Goal: Task Accomplishment & Management: Use online tool/utility

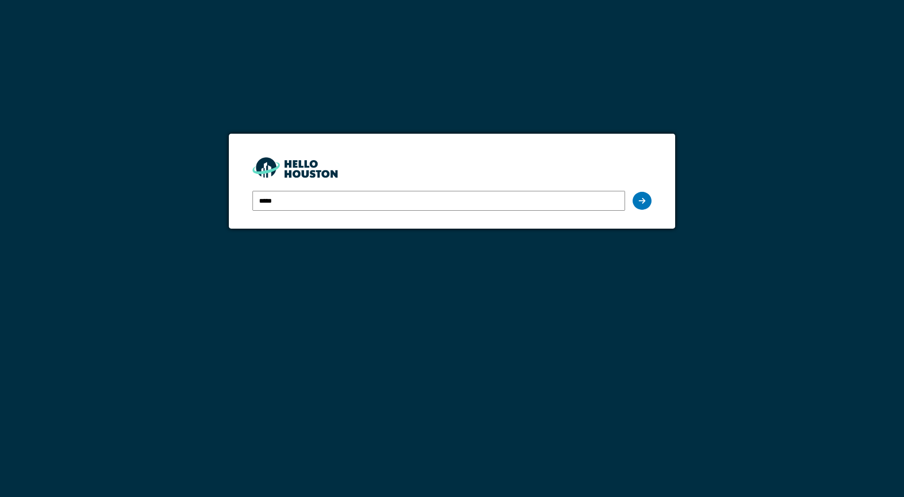
type input "**********"
click at [640, 203] on icon at bounding box center [642, 201] width 7 height 8
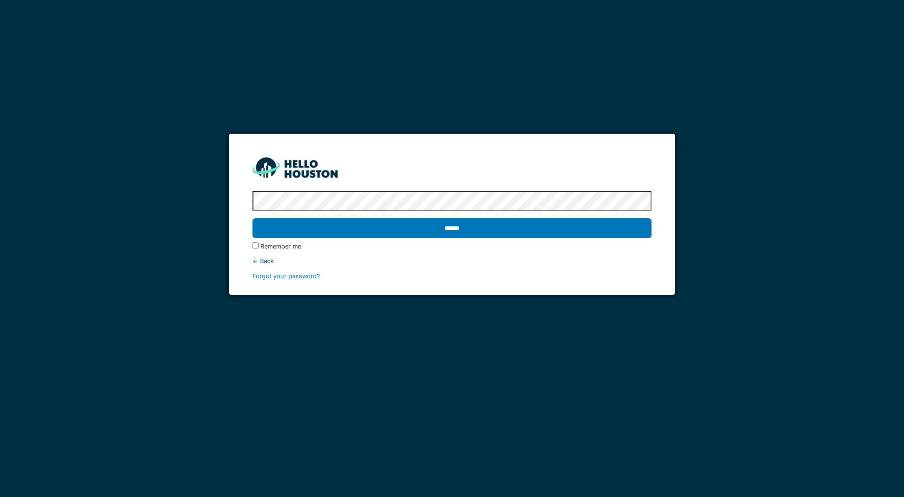
click at [206, 172] on div "**********" at bounding box center [452, 248] width 904 height 497
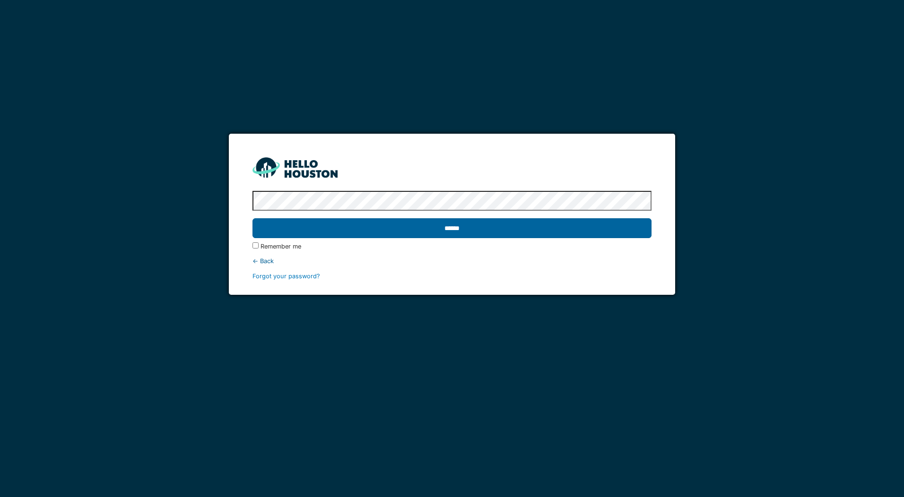
click at [489, 222] on input "******" at bounding box center [451, 228] width 399 height 20
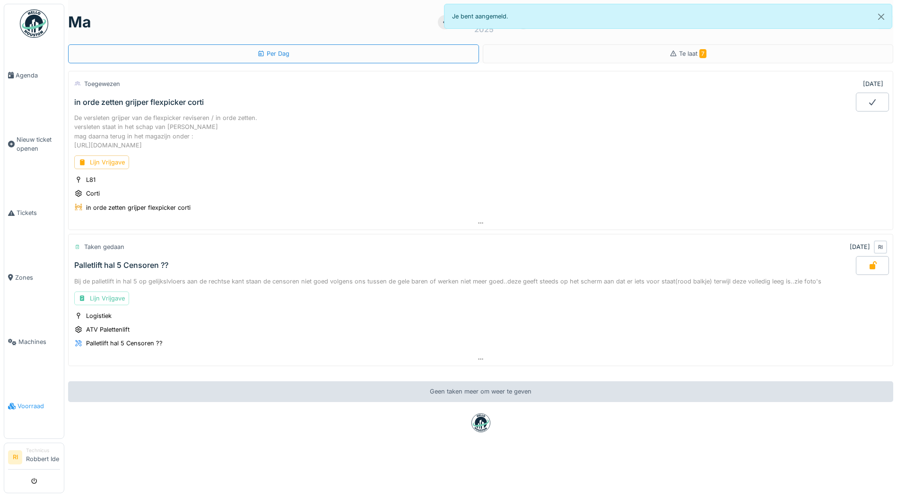
click at [40, 401] on link "Voorraad" at bounding box center [34, 406] width 60 height 64
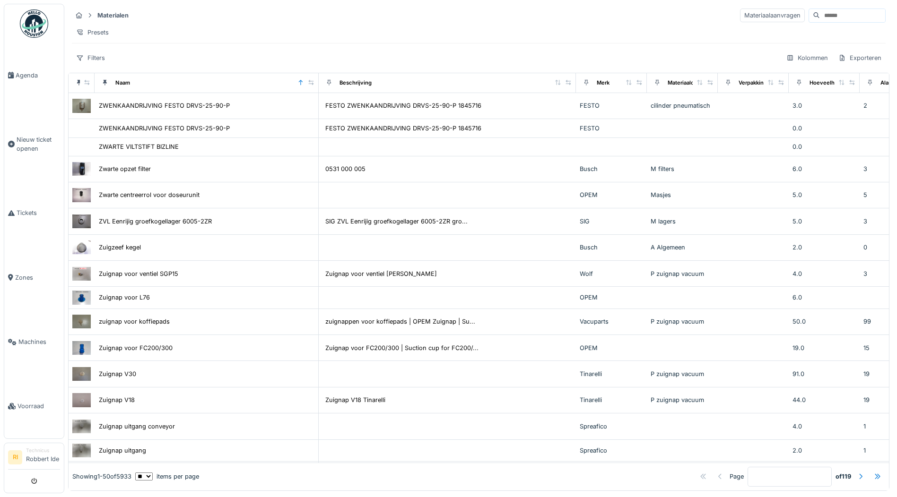
click at [820, 16] on input at bounding box center [852, 15] width 65 height 13
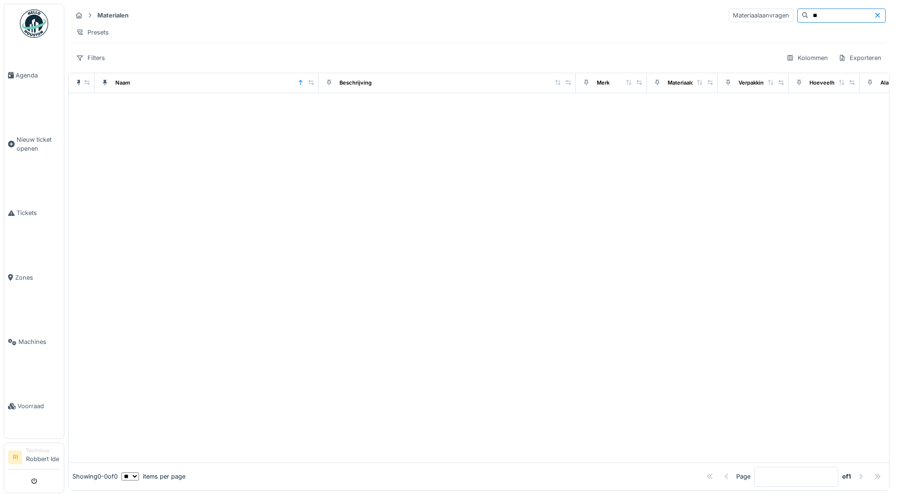
type input "*"
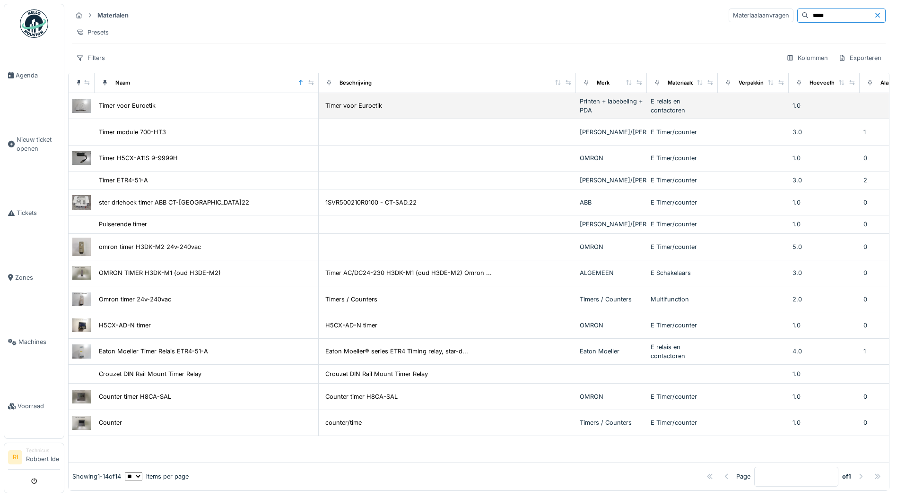
click at [82, 111] on img at bounding box center [81, 106] width 18 height 14
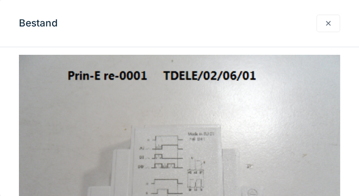
click at [331, 19] on div at bounding box center [328, 23] width 24 height 17
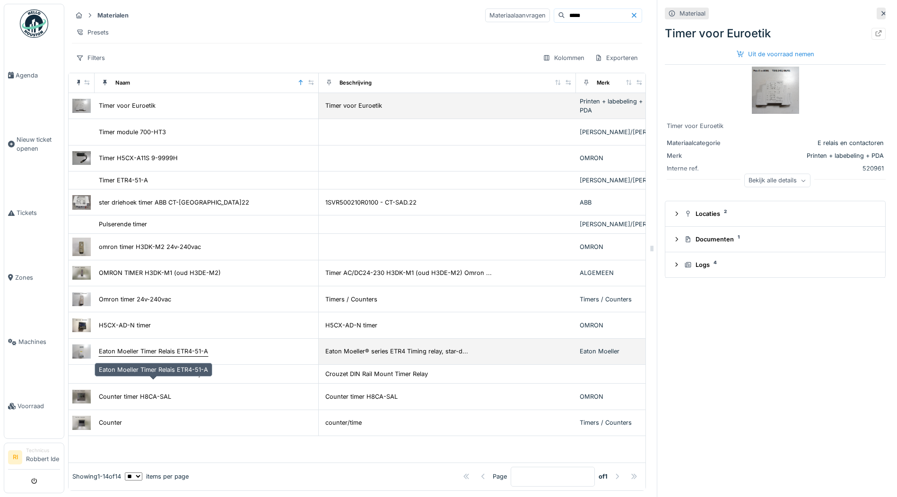
click at [148, 356] on div "Eaton Moeller Timer Relais ETR4-51-A" at bounding box center [153, 351] width 109 height 9
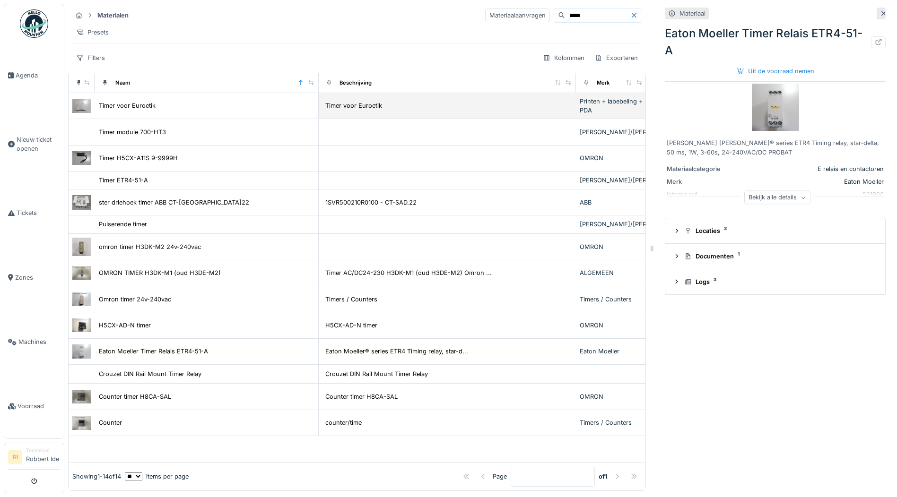
click at [766, 111] on img at bounding box center [775, 107] width 47 height 47
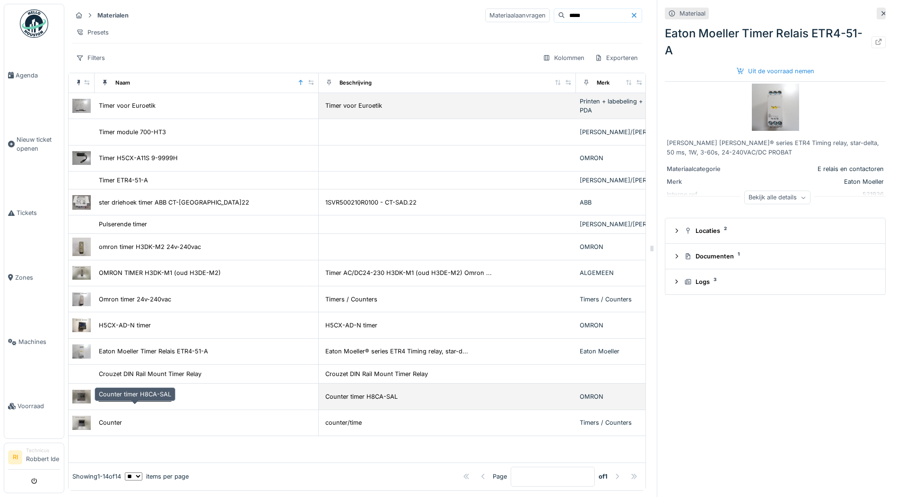
scroll to position [7, 0]
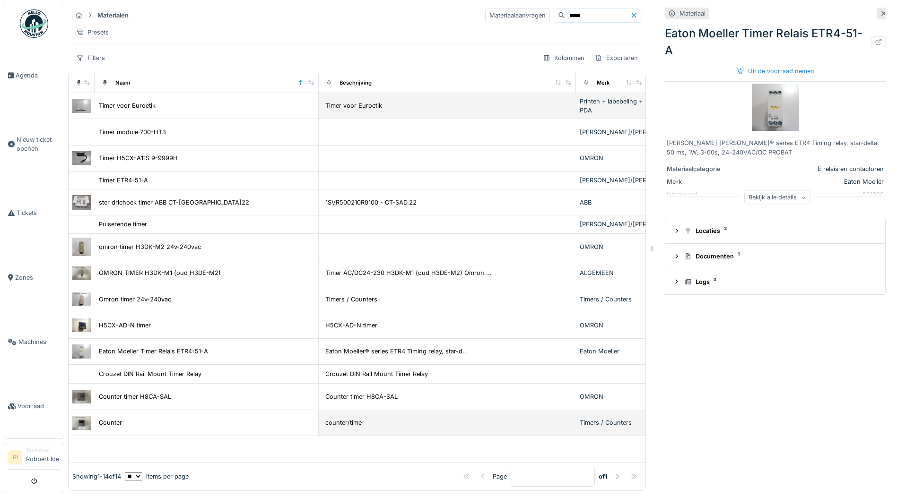
click at [80, 429] on img at bounding box center [81, 423] width 18 height 14
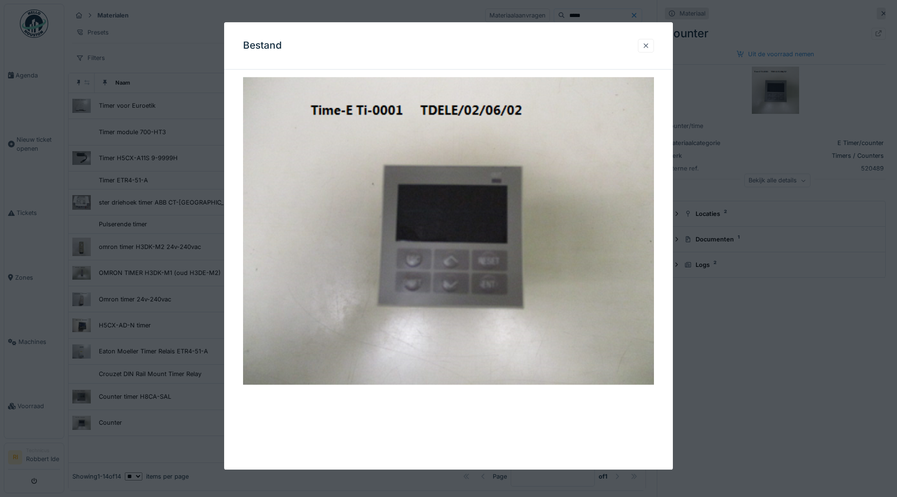
click at [650, 42] on div at bounding box center [646, 45] width 8 height 9
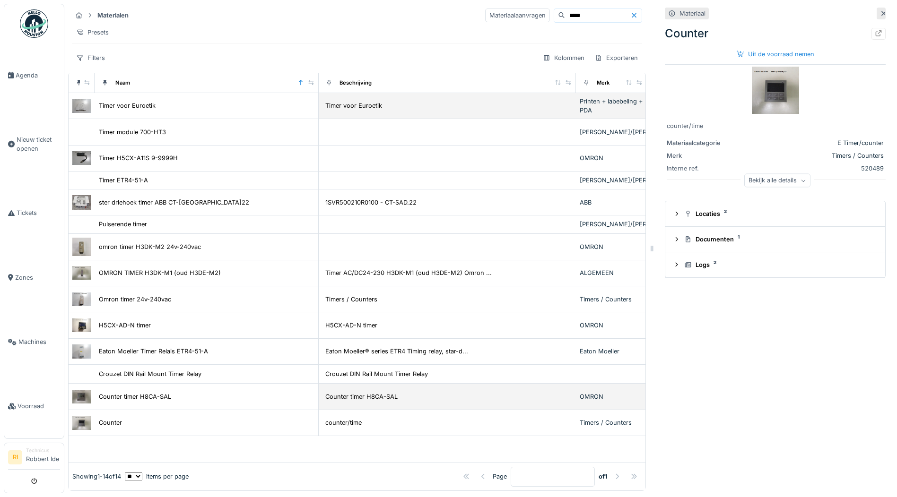
click at [75, 399] on img at bounding box center [81, 397] width 18 height 14
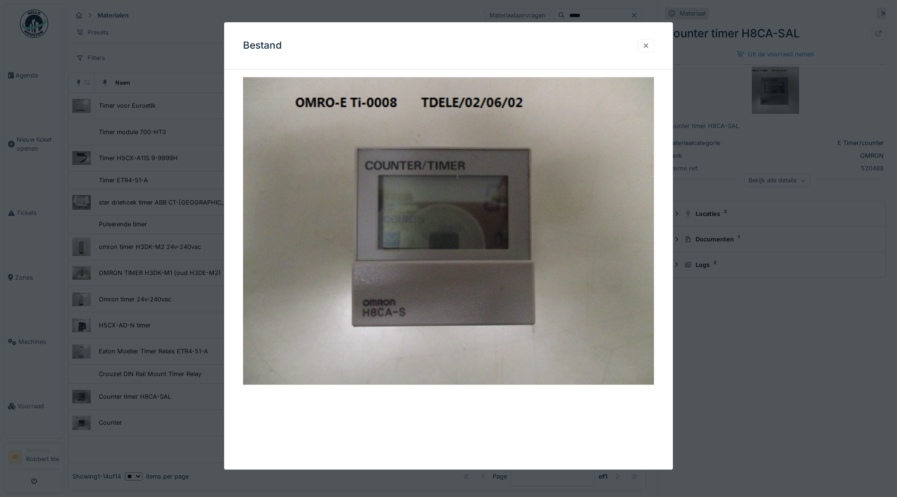
click at [650, 46] on div at bounding box center [646, 45] width 8 height 9
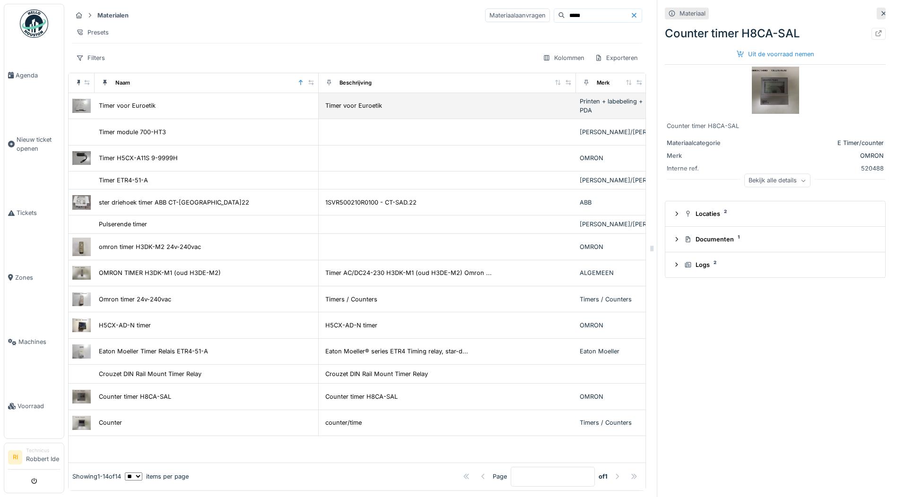
click at [876, 9] on div at bounding box center [880, 14] width 9 height 12
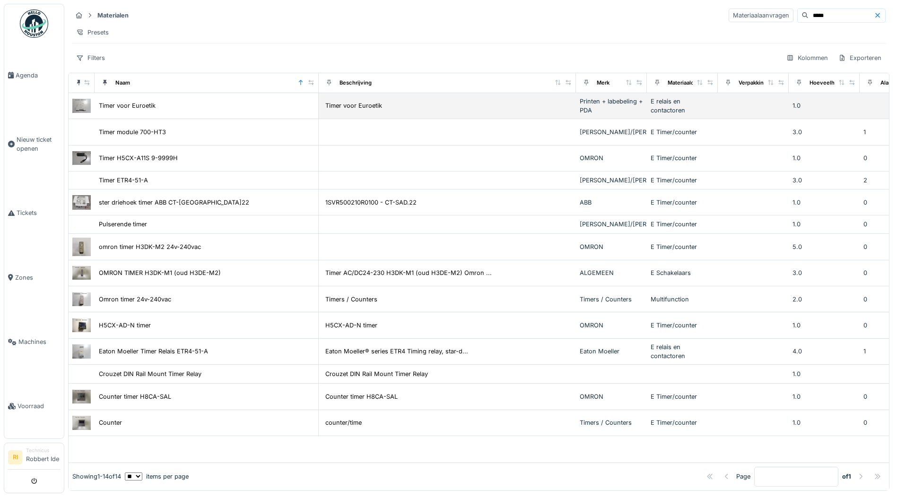
scroll to position [5, 0]
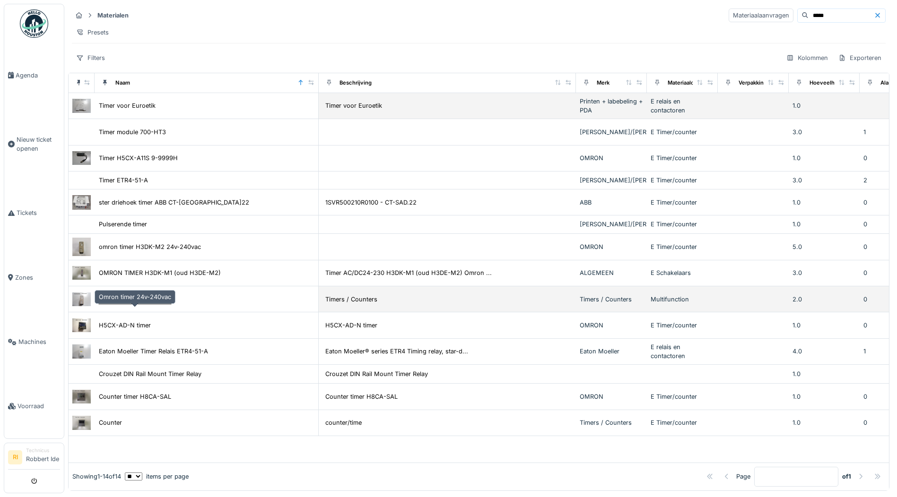
click at [121, 304] on div "Omron timer 24v-240vac" at bounding box center [135, 299] width 72 height 9
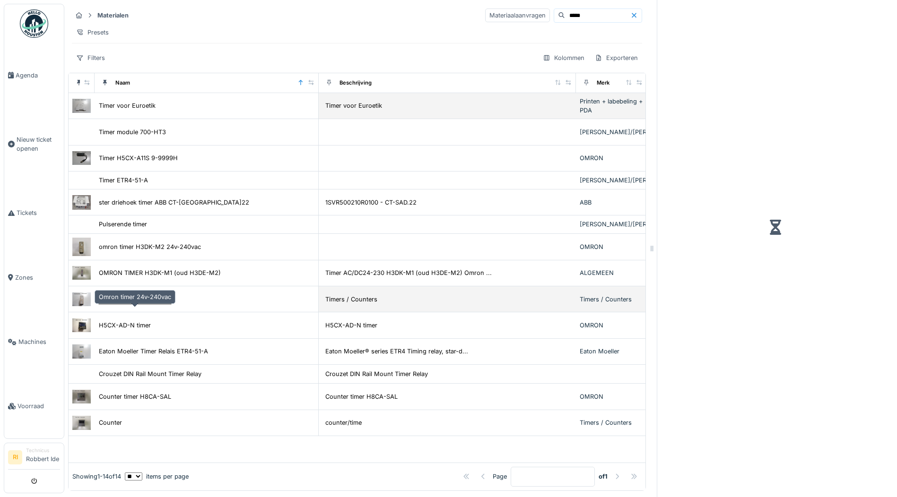
scroll to position [7, 0]
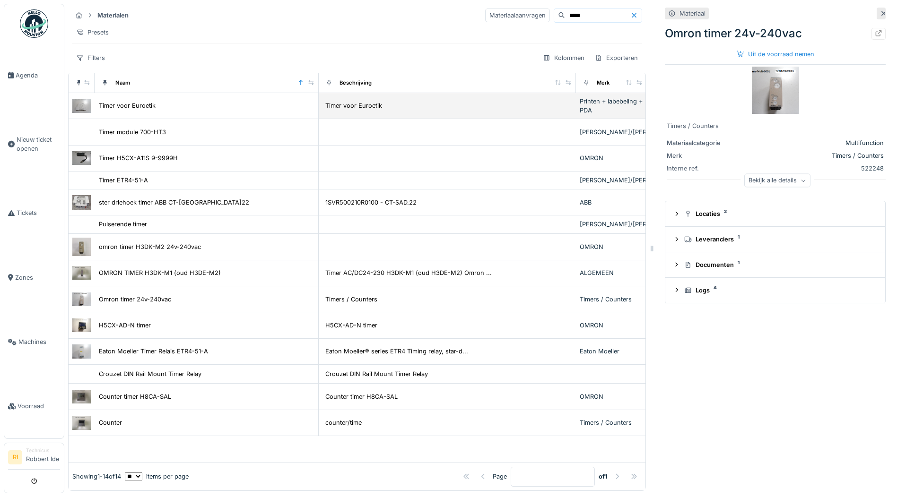
click at [799, 174] on div "Bekijk alle details" at bounding box center [777, 181] width 74 height 14
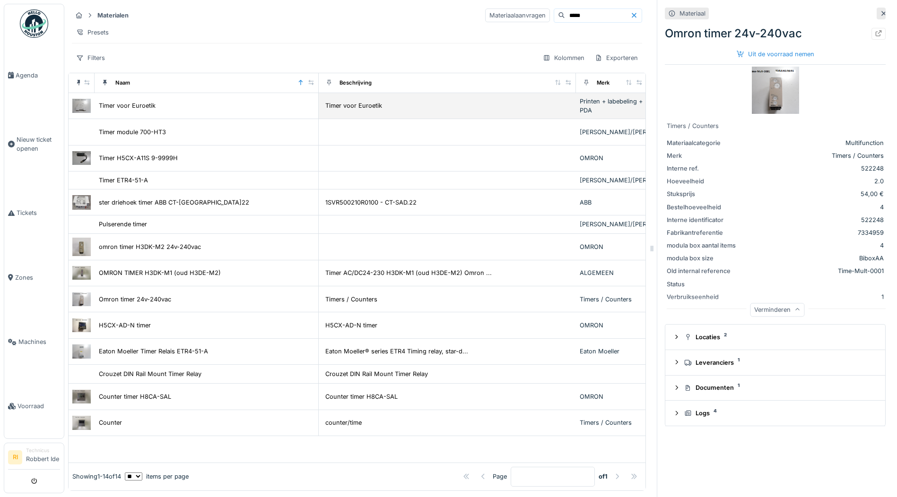
click at [773, 85] on img at bounding box center [775, 90] width 47 height 47
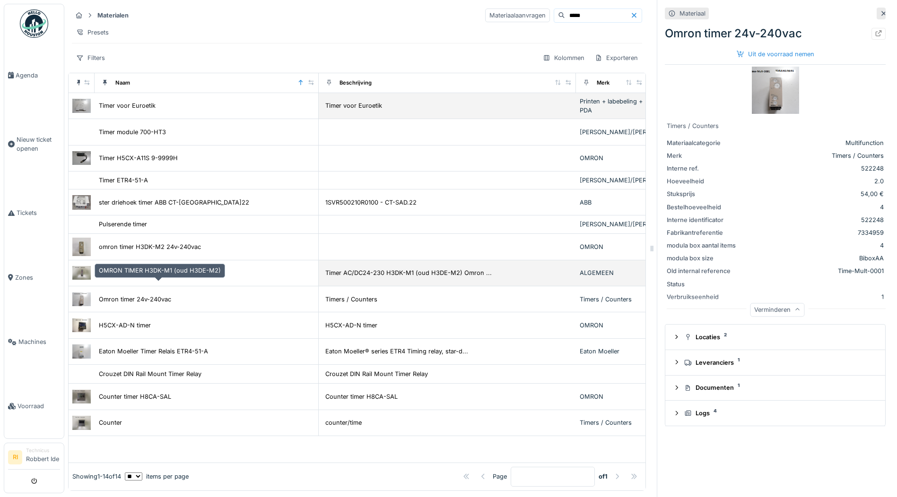
click at [118, 276] on div "OMRON TIMER H3DK-M1 (oud H3DE-M2)" at bounding box center [160, 273] width 122 height 9
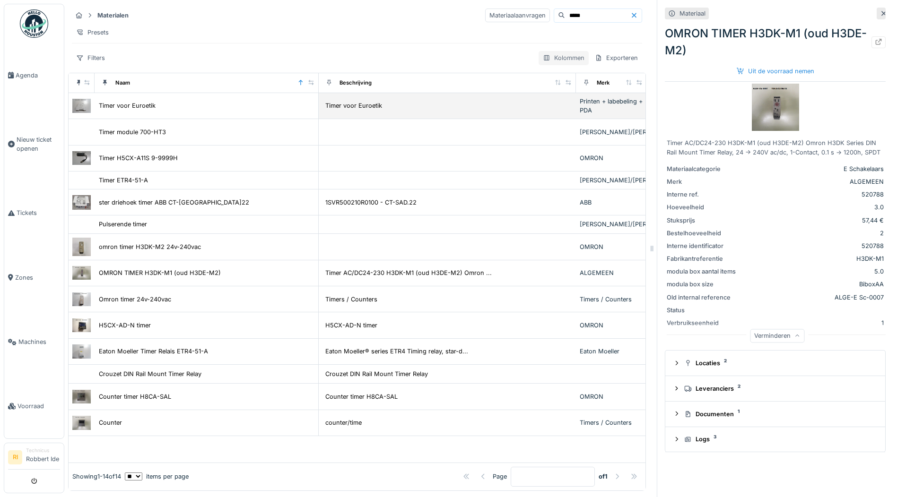
drag, startPoint x: 469, startPoint y: 61, endPoint x: 548, endPoint y: 64, distance: 79.0
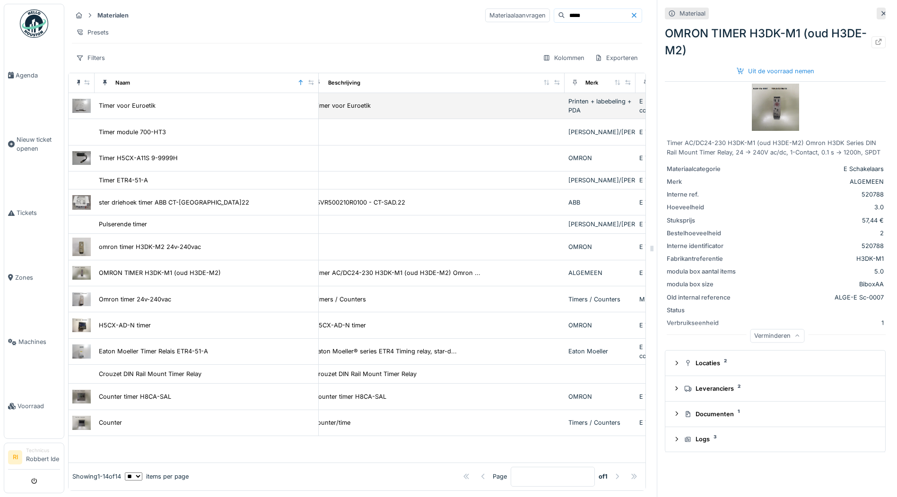
scroll to position [20, 0]
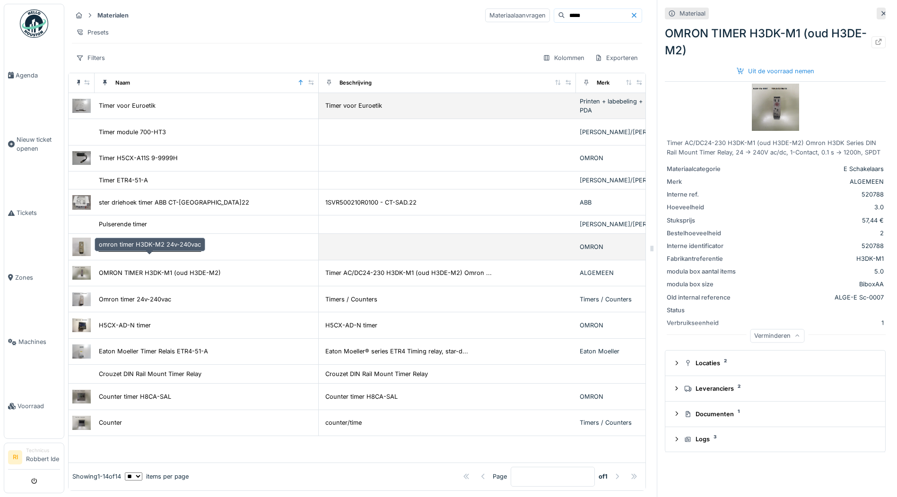
click at [140, 251] on div "omron timer H3DK-M2 24v-240vac" at bounding box center [150, 247] width 102 height 9
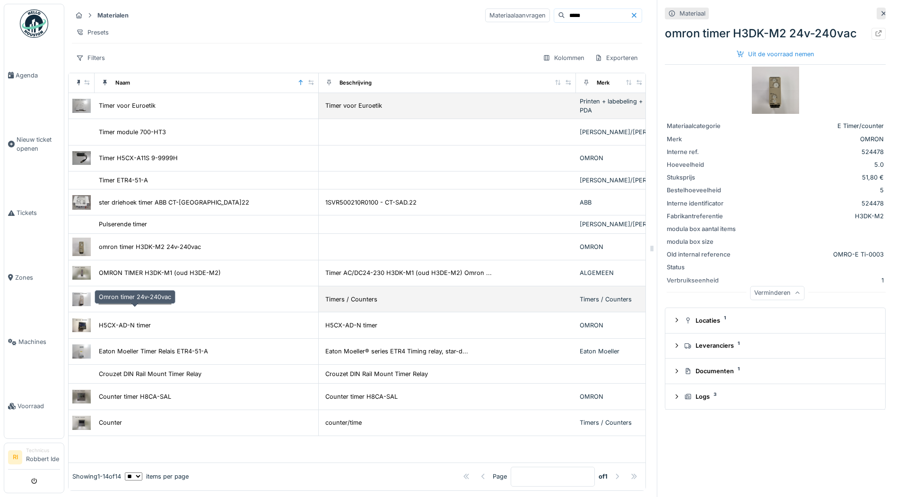
click at [139, 304] on div "Omron timer 24v-240vac" at bounding box center [135, 299] width 72 height 9
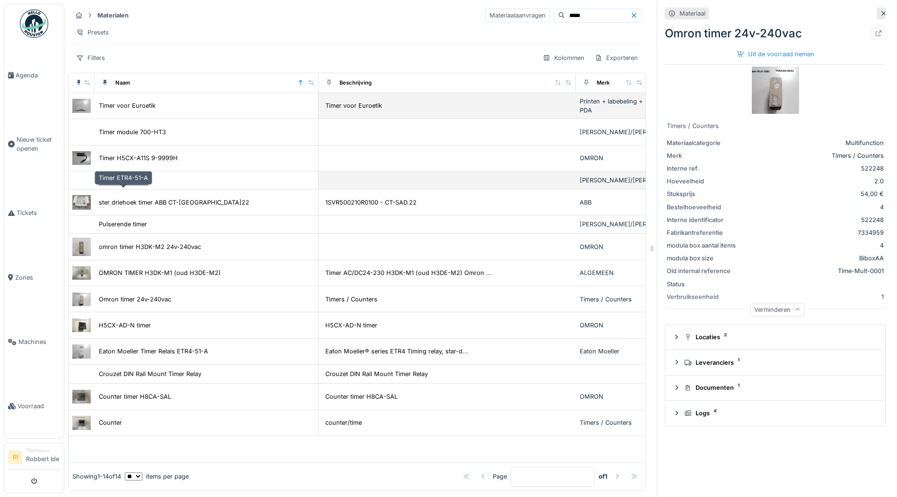
click at [134, 185] on div "Timer ETR4-51-A" at bounding box center [123, 180] width 49 height 9
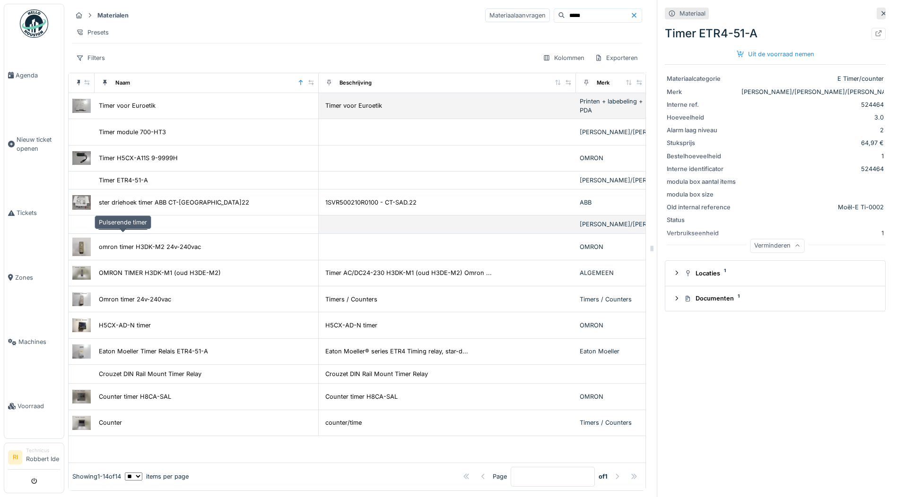
click at [128, 229] on div "Pulserende timer" at bounding box center [123, 224] width 48 height 9
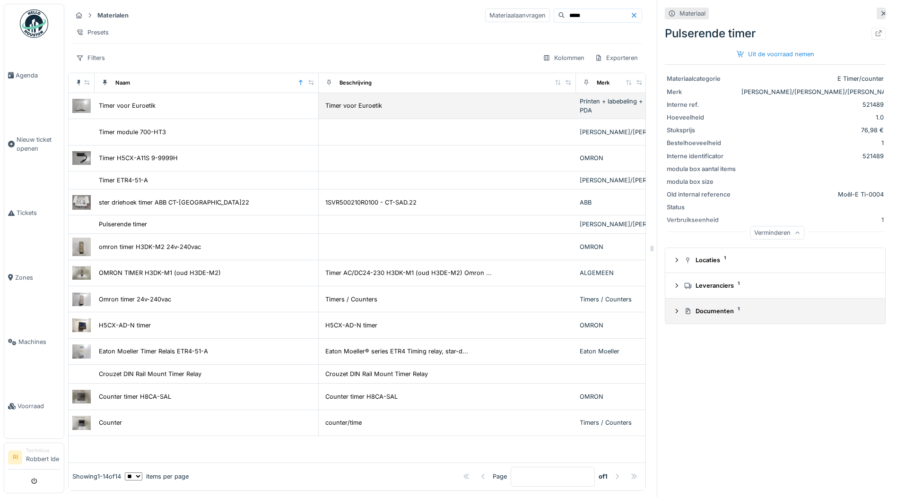
click at [712, 303] on summary "Documenten 1" at bounding box center [775, 311] width 212 height 17
click at [687, 357] on img at bounding box center [690, 351] width 43 height 47
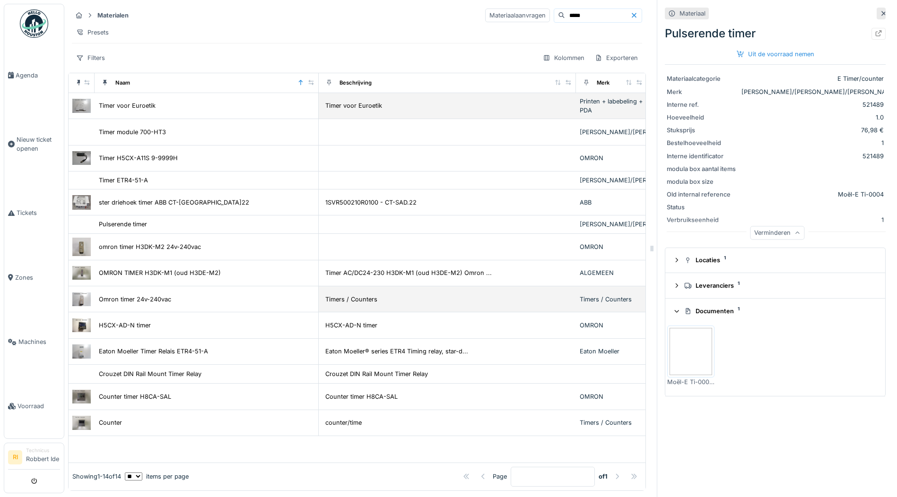
scroll to position [20, 0]
drag, startPoint x: 550, startPoint y: 16, endPoint x: 528, endPoint y: 17, distance: 22.7
click at [554, 17] on div "*****" at bounding box center [598, 16] width 88 height 14
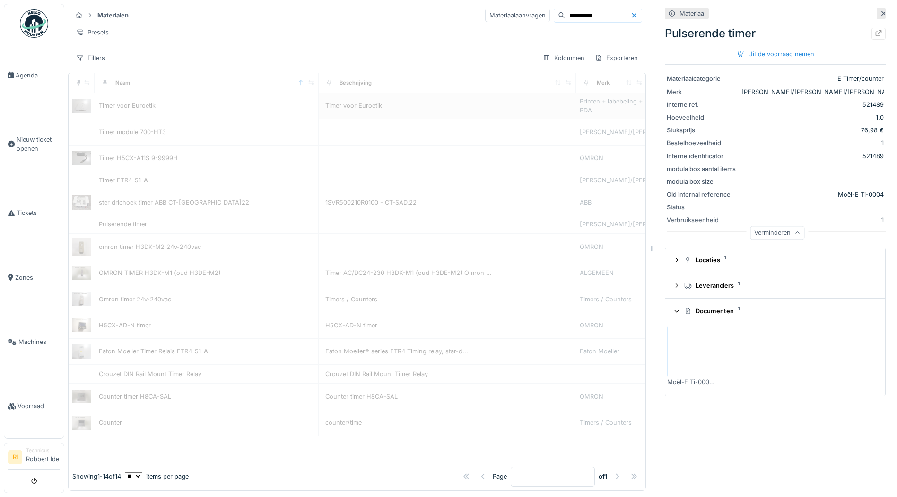
scroll to position [0, 0]
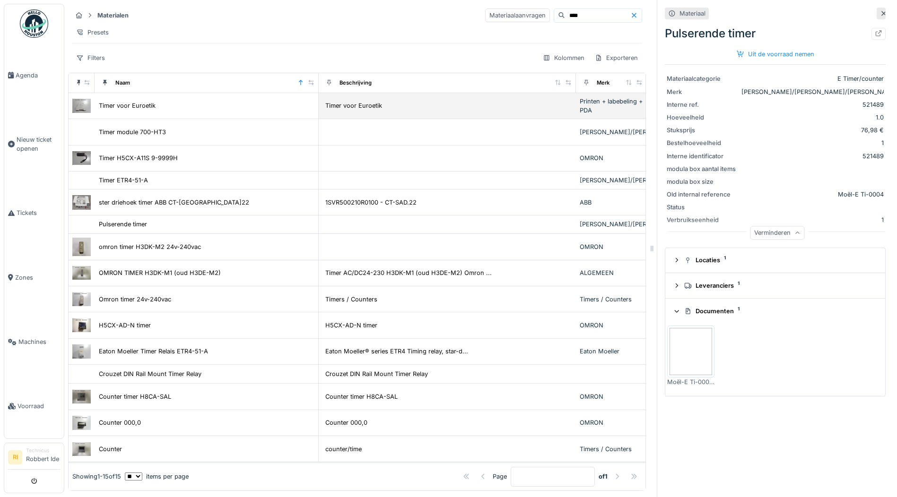
type input "****"
click at [77, 113] on img at bounding box center [81, 106] width 18 height 14
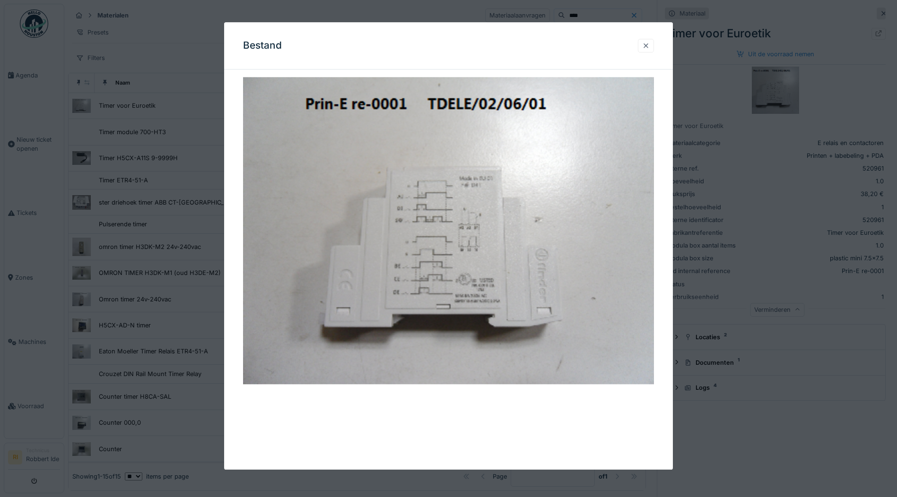
click at [650, 49] on div at bounding box center [646, 45] width 8 height 9
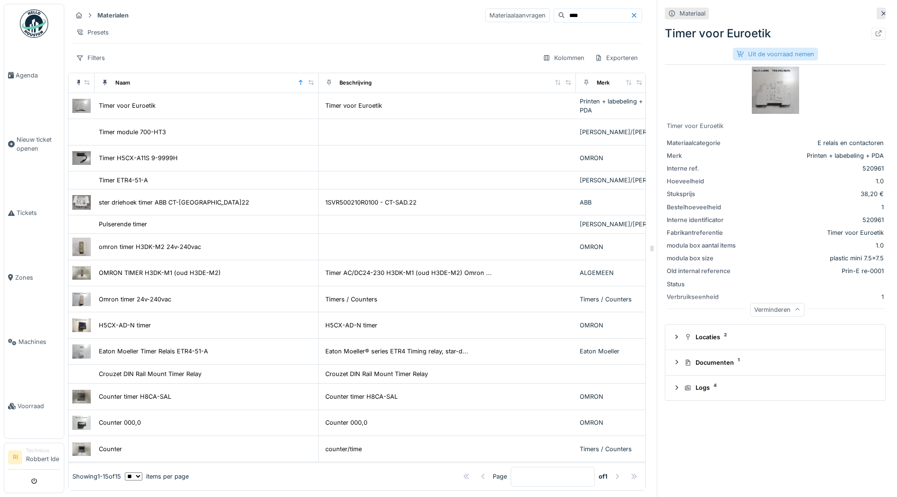
click at [768, 48] on div "Uit de voorraad nemen" at bounding box center [775, 54] width 85 height 13
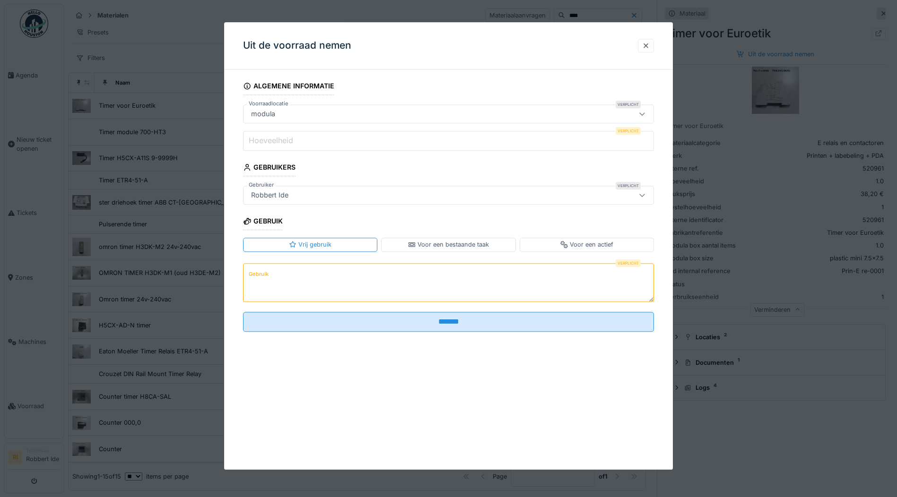
click at [369, 136] on input "Hoeveelheid" at bounding box center [448, 141] width 411 height 20
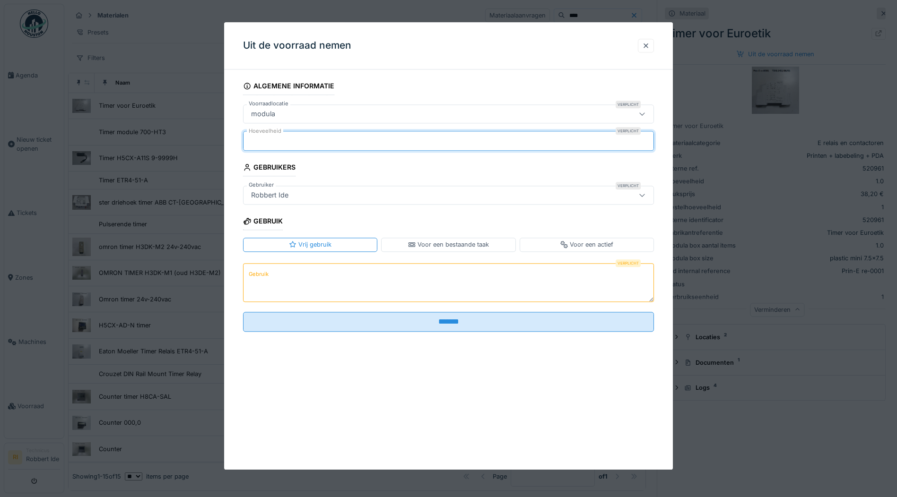
type input "*"
click at [294, 274] on textarea "Gebruik" at bounding box center [448, 282] width 411 height 39
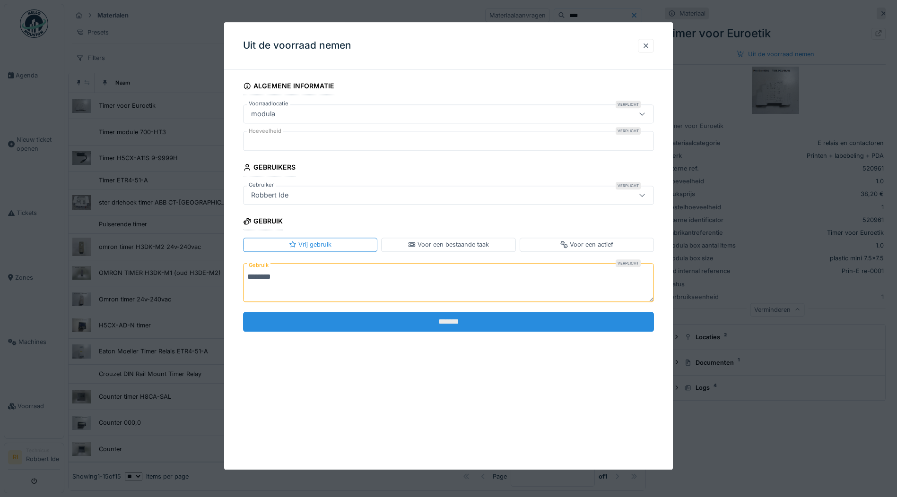
type textarea "********"
click at [464, 321] on input "*******" at bounding box center [448, 322] width 411 height 20
